Goal: Find contact information: Find contact information

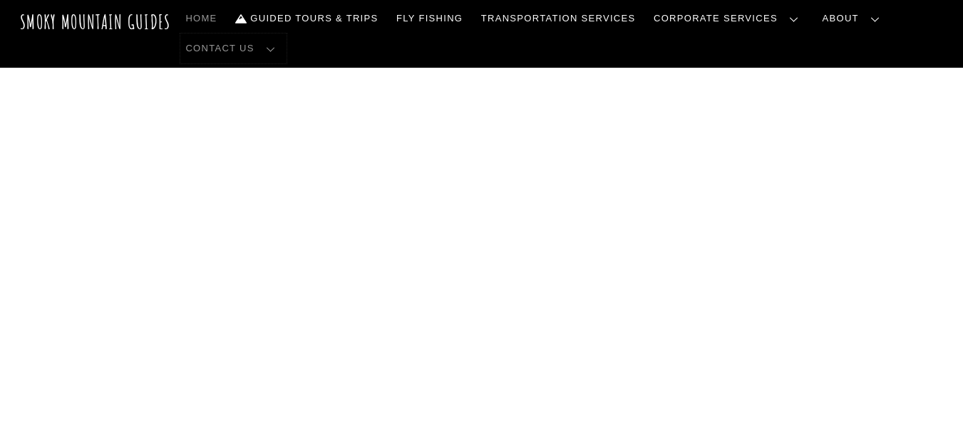
click at [287, 34] on link "Contact Us" at bounding box center [233, 49] width 106 height 30
click at [0, 0] on link "Contact Us" at bounding box center [0, 0] width 0 height 0
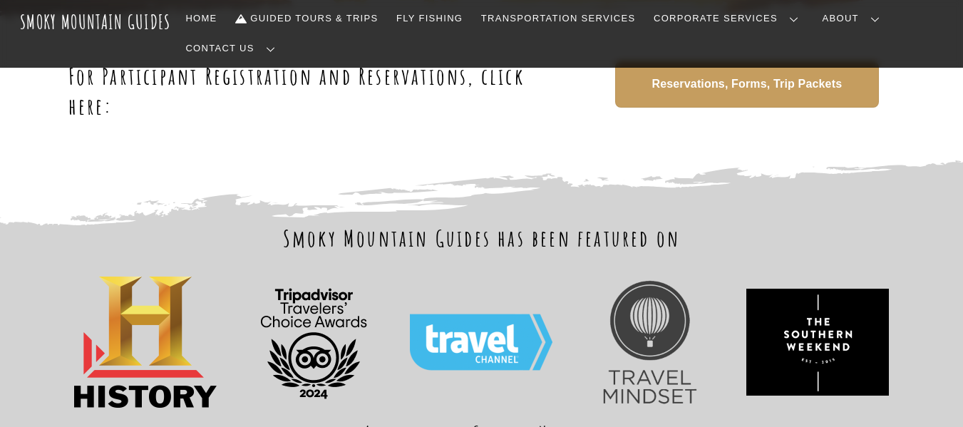
scroll to position [808, 0]
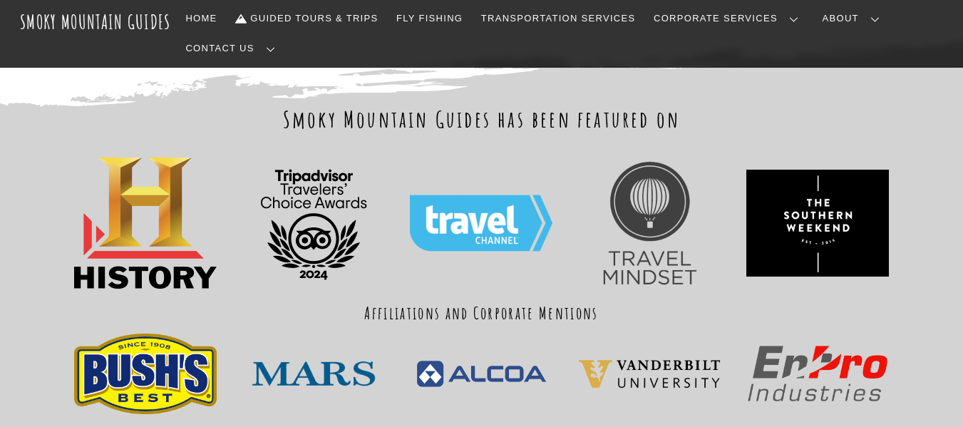
click at [116, 233] on img at bounding box center [145, 223] width 143 height 131
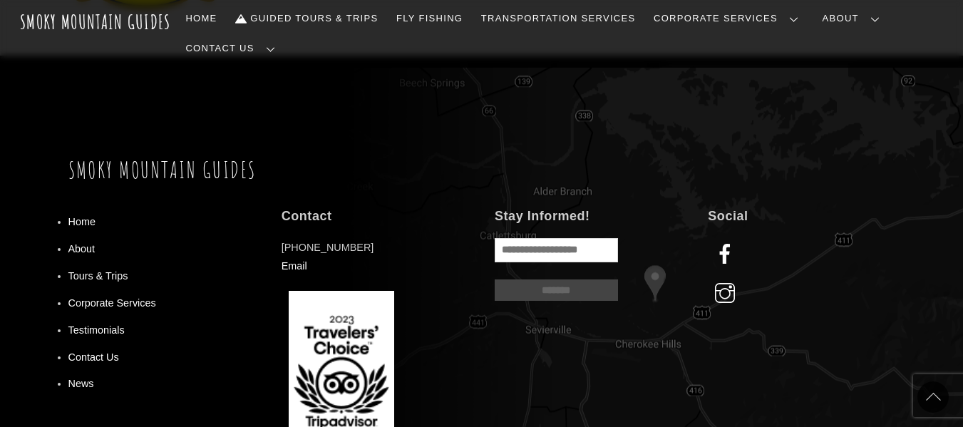
scroll to position [1236, 0]
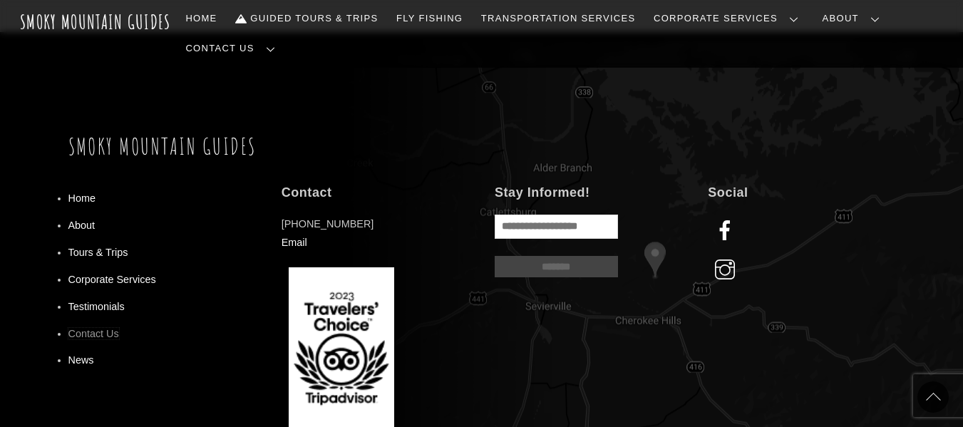
click at [97, 328] on link "Contact Us" at bounding box center [93, 333] width 51 height 11
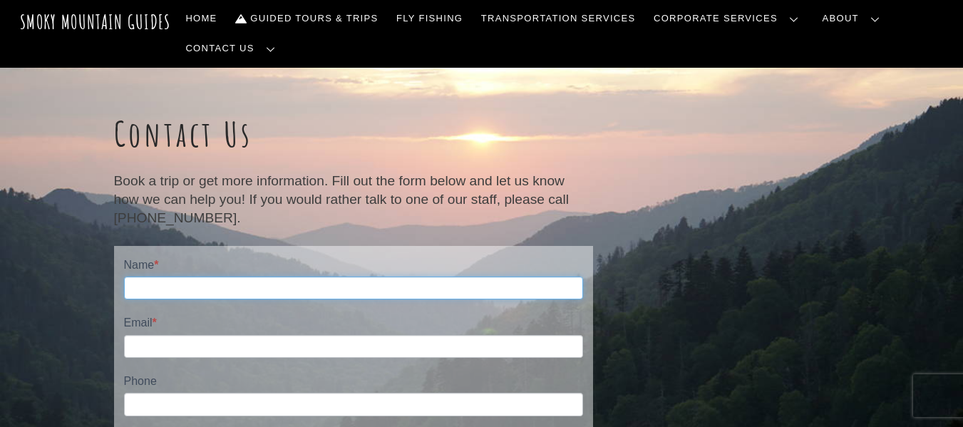
drag, startPoint x: 152, startPoint y: 253, endPoint x: 155, endPoint y: 246, distance: 7.7
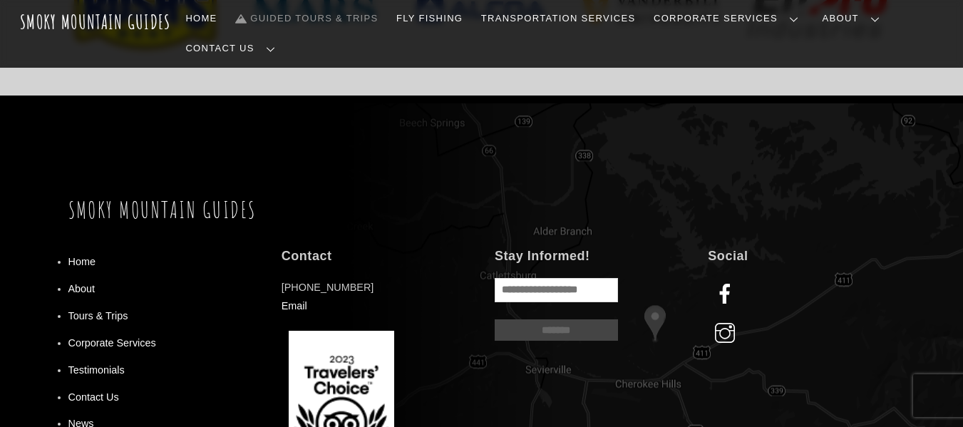
scroll to position [1236, 0]
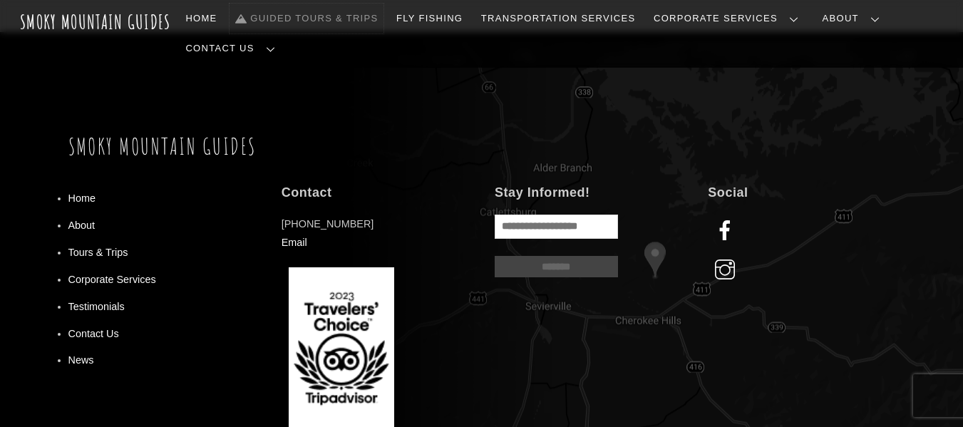
click at [329, 17] on link "Guided Tours & Trips" at bounding box center [307, 19] width 154 height 30
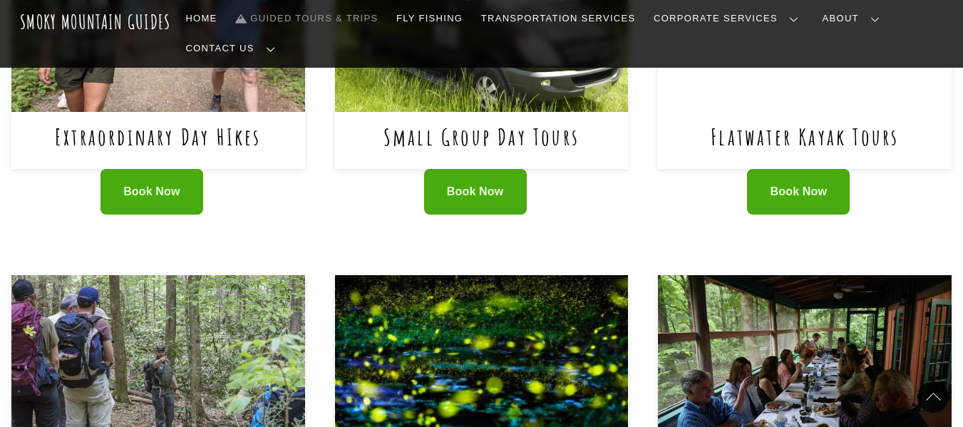
scroll to position [950, 0]
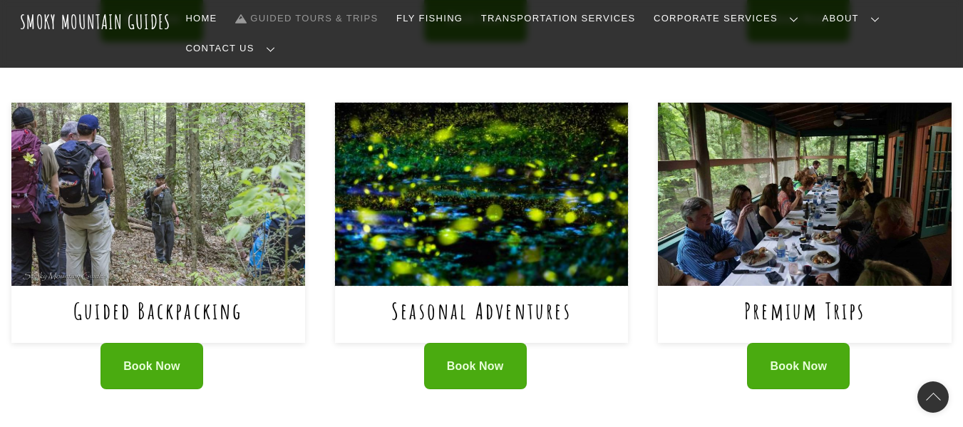
click at [468, 180] on img at bounding box center [482, 194] width 294 height 183
